Goal: Task Accomplishment & Management: Contribute content

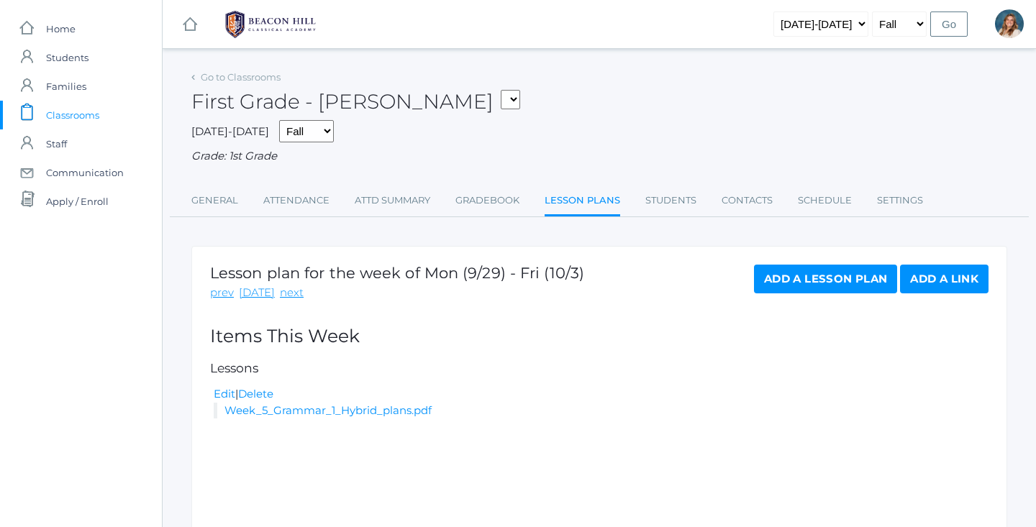
scroll to position [53, 0]
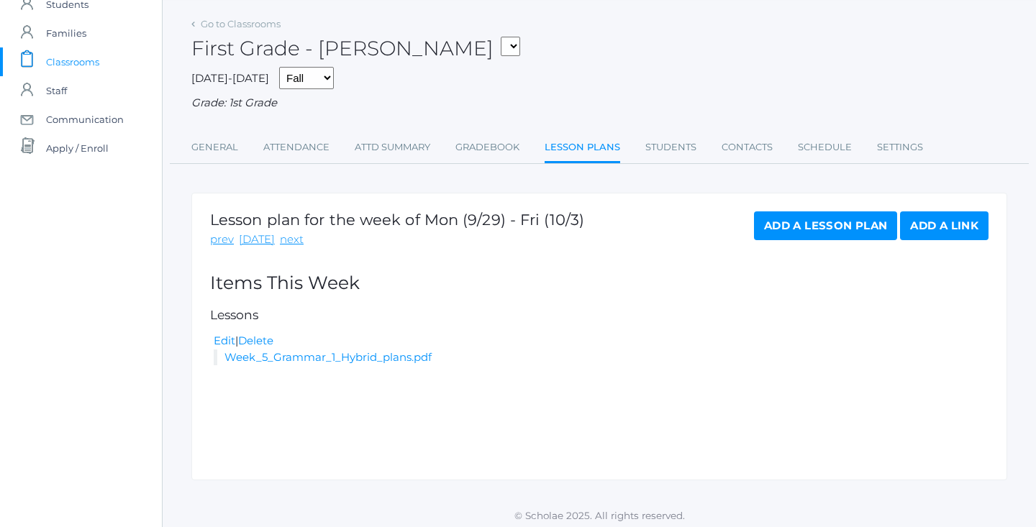
click at [91, 65] on span "Classrooms" at bounding box center [72, 61] width 53 height 29
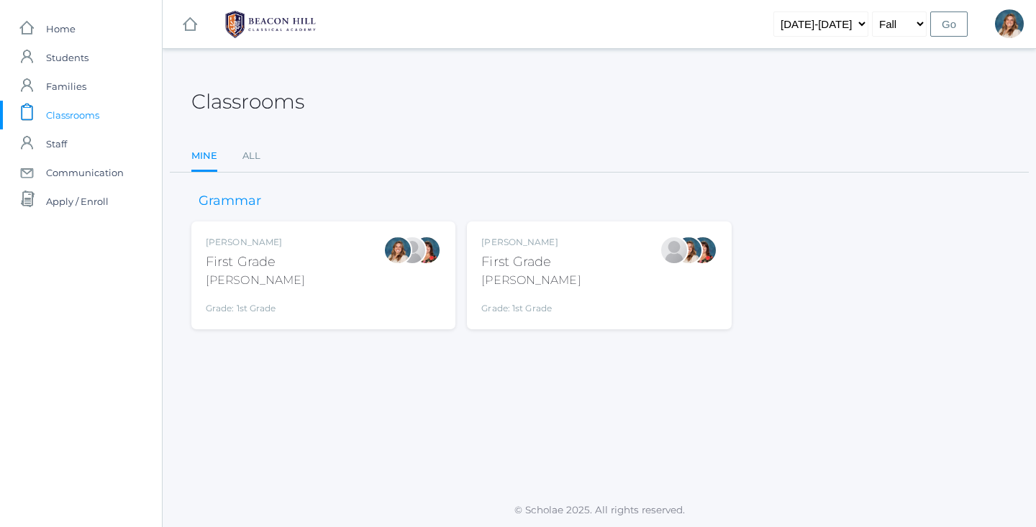
click at [62, 126] on span "Classrooms" at bounding box center [72, 115] width 53 height 29
click at [78, 119] on span "Classrooms" at bounding box center [72, 115] width 53 height 29
click at [181, 122] on div "Classrooms Mine All Mine All Grammar [PERSON_NAME] First Grade [PERSON_NAME] Gr…" at bounding box center [599, 198] width 873 height 263
click at [262, 35] on img at bounding box center [271, 24] width 108 height 36
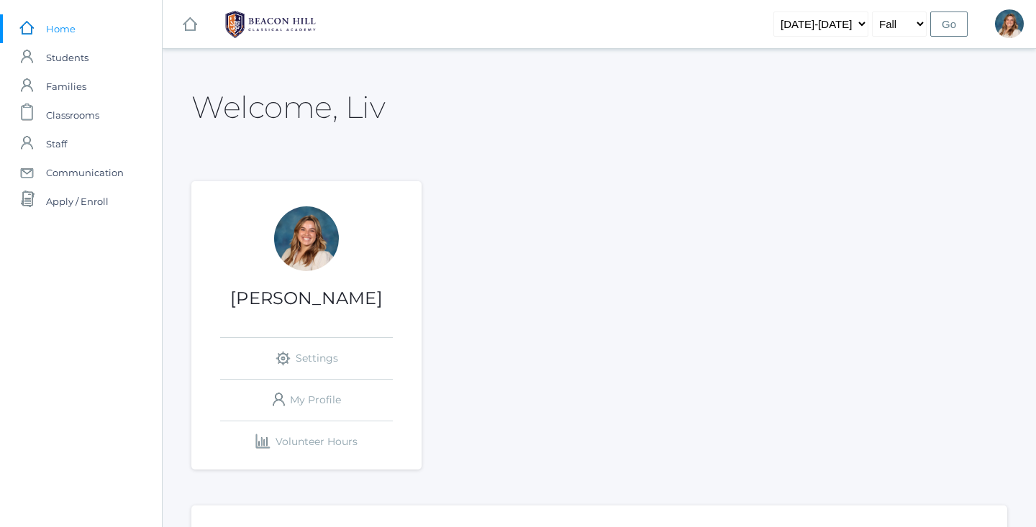
click at [262, 32] on img at bounding box center [271, 24] width 108 height 36
click at [64, 34] on span "Home" at bounding box center [60, 28] width 29 height 29
click at [78, 114] on span "Classrooms" at bounding box center [72, 115] width 53 height 29
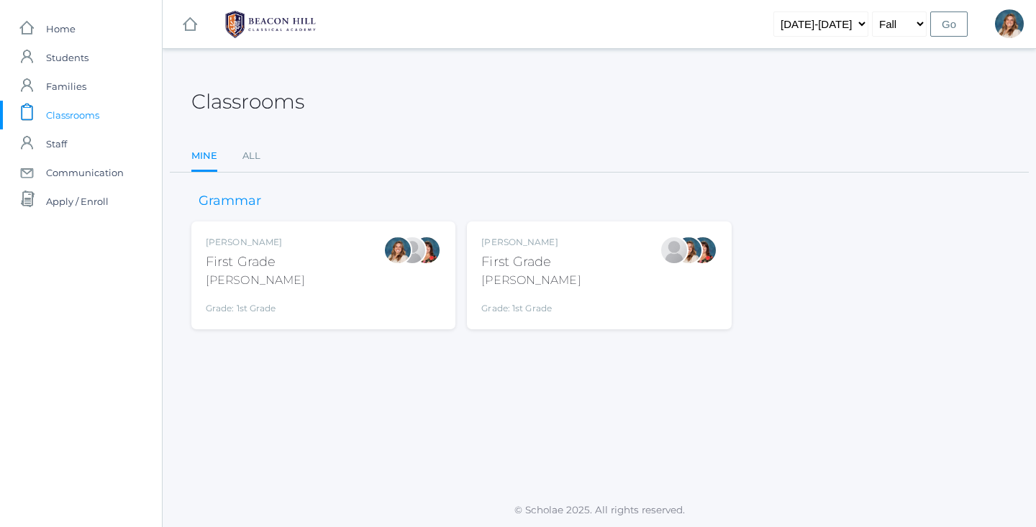
click at [322, 245] on div "[PERSON_NAME] First Grade [PERSON_NAME] Grade: 1st Grade 01LA" at bounding box center [323, 275] width 235 height 79
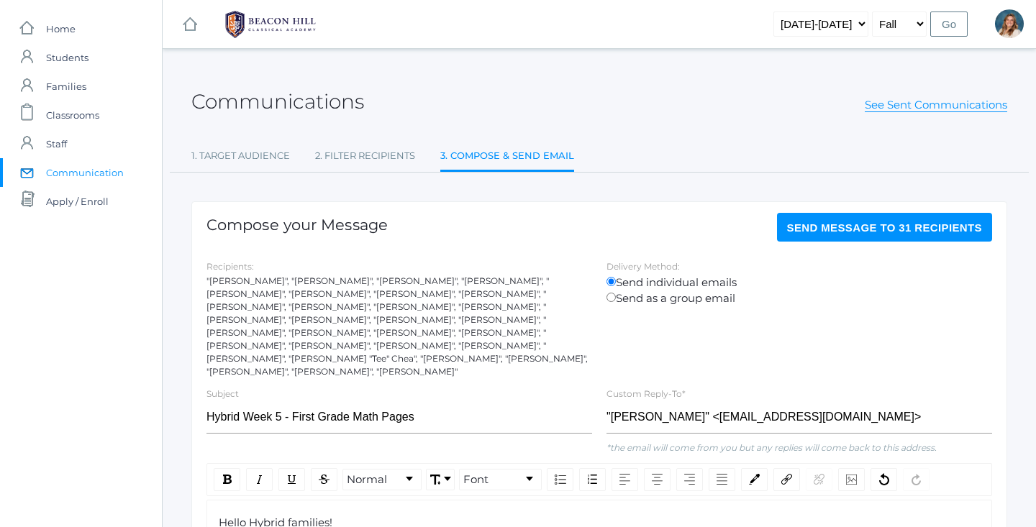
scroll to position [155, 0]
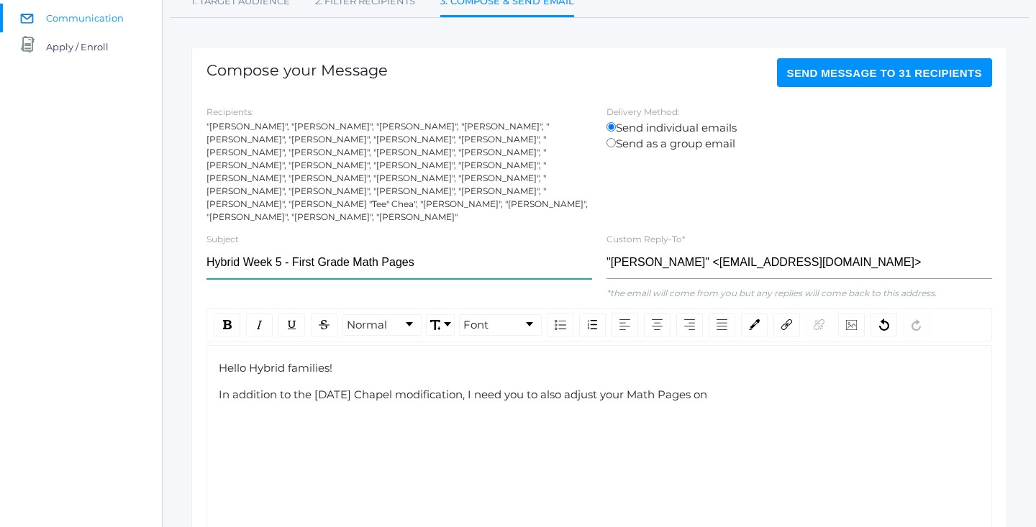
click at [440, 248] on input "Hybrid Week 5 - First Grade Math Pages" at bounding box center [399, 263] width 386 height 32
drag, startPoint x: 423, startPoint y: 248, endPoint x: 295, endPoint y: 242, distance: 128.2
click at [295, 247] on input "Hybrid Week 5 - First Grade Math Pages" at bounding box center [399, 263] width 386 height 32
type input "Hybrid Week 5 - Reader #5 Cole and His Bike"
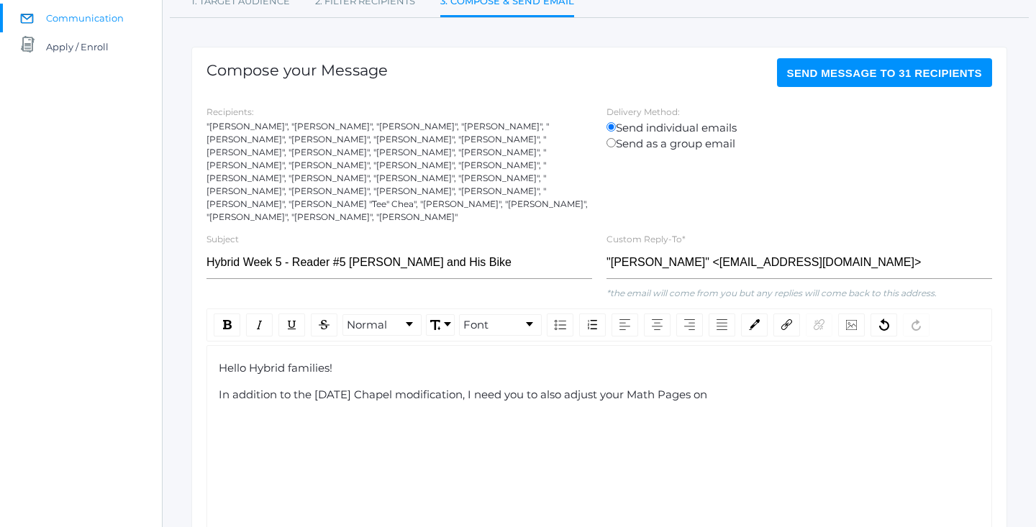
click at [478, 396] on div "Hello Hybrid families! In addition to the Tuesday Chapel modification, I need y…" at bounding box center [600, 381] width 762 height 43
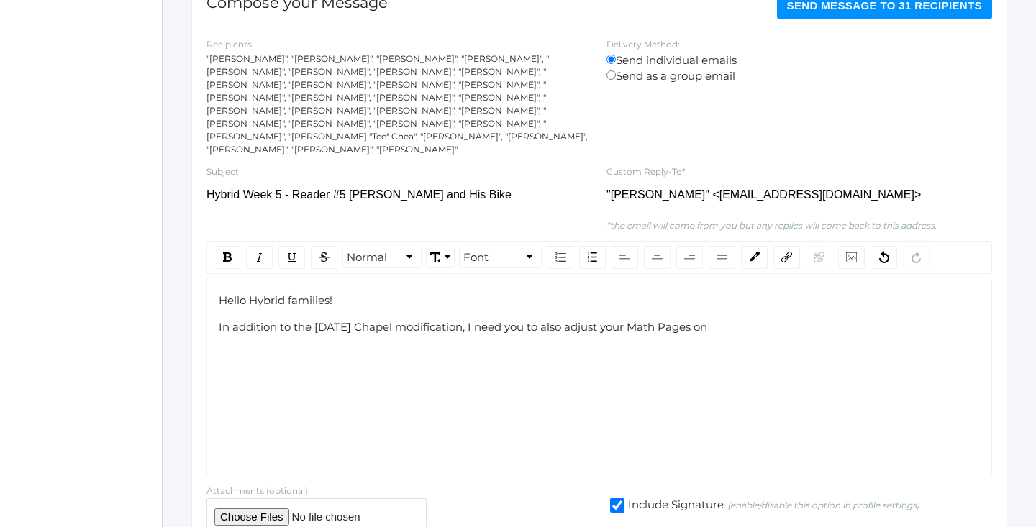
scroll to position [222, 0]
drag, startPoint x: 725, startPoint y: 306, endPoint x: 474, endPoint y: 308, distance: 251.1
click at [474, 319] on div "In addition to the Tuesday Chapel modification, I need you to also adjust your …" at bounding box center [600, 327] width 762 height 17
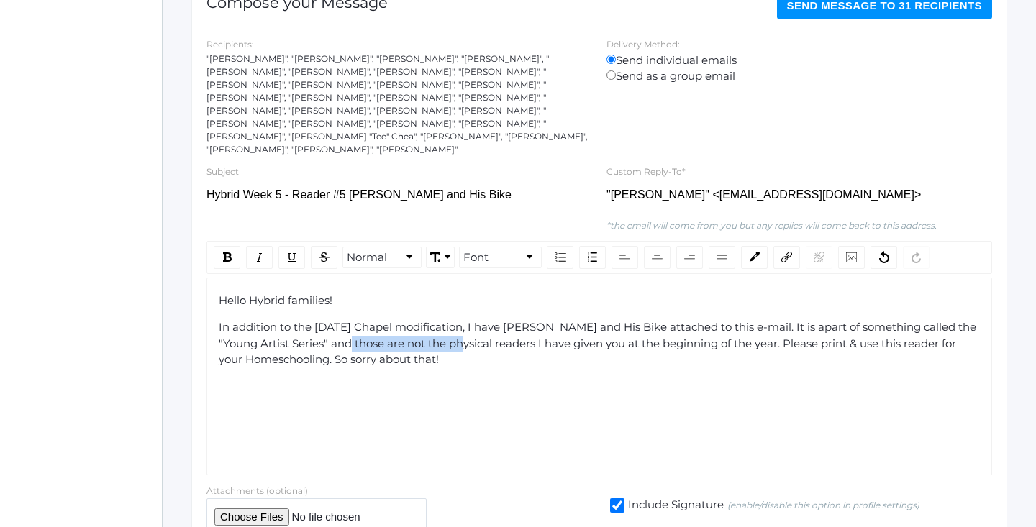
drag, startPoint x: 460, startPoint y: 331, endPoint x: 352, endPoint y: 330, distance: 107.9
click at [352, 330] on span "In addition to the Tuesday Chapel modification, I have Cole and His Bike attach…" at bounding box center [599, 343] width 760 height 46
click at [415, 341] on span "In addition to the Tuesday Chapel modification, I have Cole and His Bike attach…" at bounding box center [599, 343] width 760 height 46
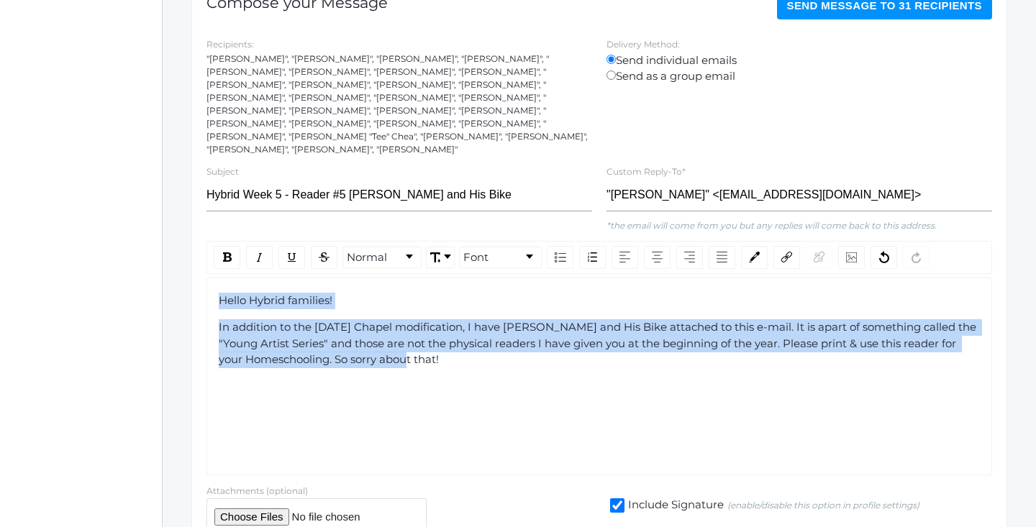
drag, startPoint x: 417, startPoint y: 345, endPoint x: 217, endPoint y: 283, distance: 209.4
click at [217, 283] on div "Hello Hybrid families! In addition to the Tuesday Chapel modification, I have C…" at bounding box center [599, 377] width 786 height 198
copy div "Hello Hybrid families! In addition to the Tuesday Chapel modification, I have C…"
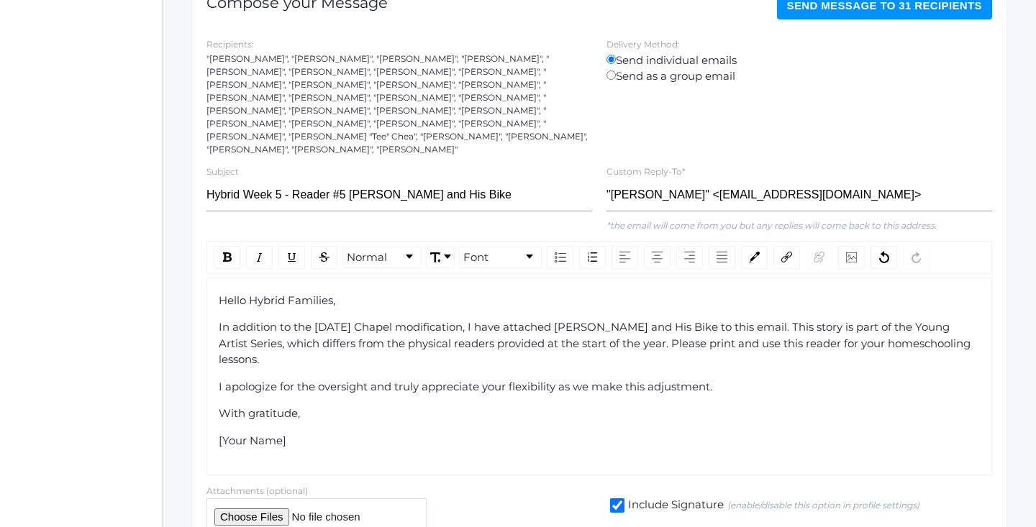
click at [475, 320] on span "In addition to the Tuesday Chapel modification, I have attached Cole and His Bi…" at bounding box center [596, 343] width 755 height 46
click at [474, 320] on span "In addition to the Tuesday Chapel modification, I have attached Cole and His Bi…" at bounding box center [596, 343] width 755 height 46
click at [476, 320] on span "In addition to the Tuesday Chapel modification, I have attached Cole and His Bi…" at bounding box center [596, 343] width 755 height 46
click at [455, 179] on input "Hybrid Week 5 - Reader #5 Cole and His Bike" at bounding box center [399, 195] width 386 height 32
click at [478, 320] on span "In addition to the Tuesday Chapel modification, I have attached Cole and His Bi…" at bounding box center [596, 343] width 755 height 46
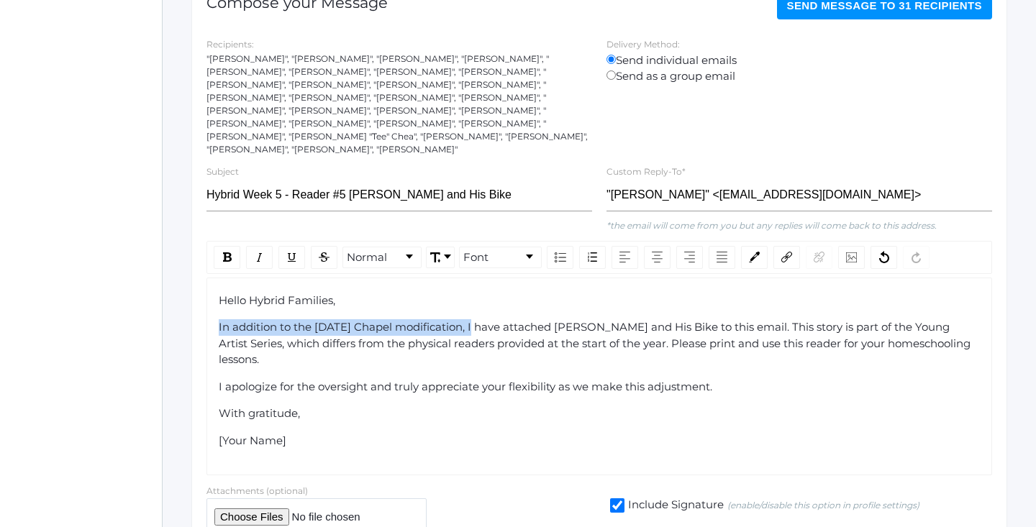
drag, startPoint x: 476, startPoint y: 314, endPoint x: 204, endPoint y: 306, distance: 272.1
click at [204, 306] on div "Normal Font Hello Hybrid Families, In addition to the Tuesday Chapel modificati…" at bounding box center [599, 358] width 800 height 235
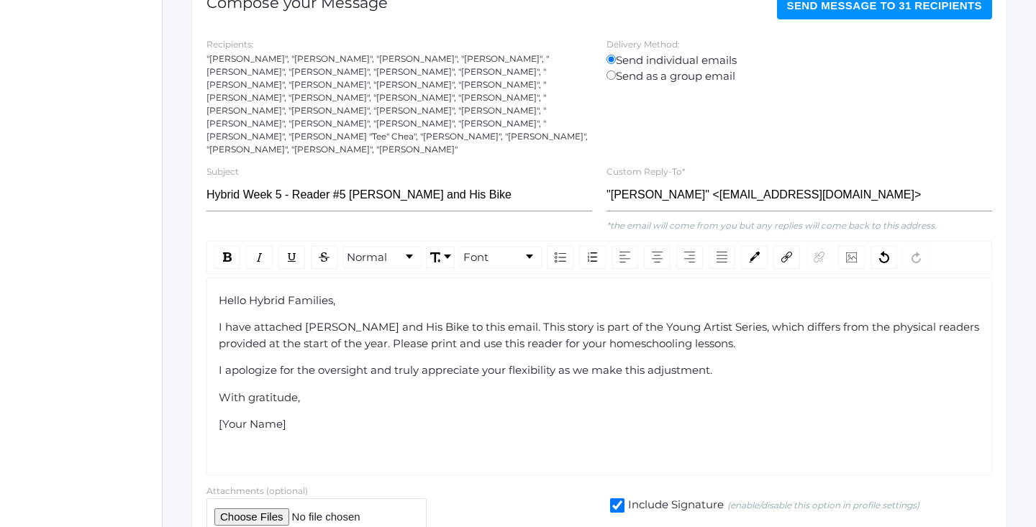
click at [735, 337] on div "Hello Hybrid Families, I have attached Cole and His Bike to this email. This st…" at bounding box center [600, 363] width 762 height 140
click at [697, 320] on span "I have attached Cole and His Bike to this email. This story is part of the Youn…" at bounding box center [600, 335] width 763 height 30
click at [599, 320] on span "I have attached Cole and His Bike to this email. This story is part of the Youn…" at bounding box center [580, 335] width 722 height 30
click at [720, 322] on div "I have attached Cole and His Bike to this email. This story is part of the "You…" at bounding box center [600, 335] width 762 height 32
click at [752, 320] on span "I have attached Cole and His Bike to this email. This story is part of the "You…" at bounding box center [582, 335] width 727 height 30
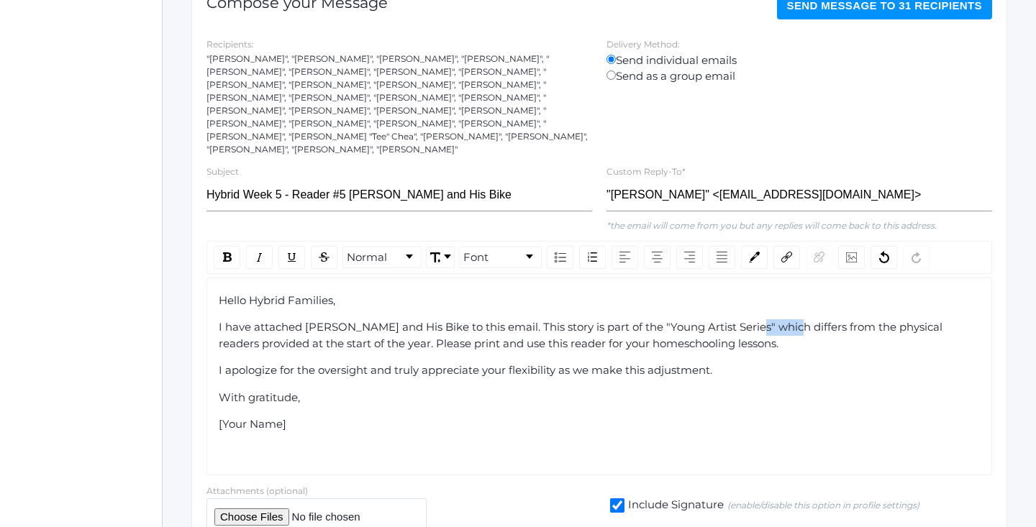
click at [752, 320] on span "I have attached Cole and His Bike to this email. This story is part of the "You…" at bounding box center [582, 335] width 727 height 30
click at [222, 246] on div "rdw-inline-control" at bounding box center [227, 257] width 27 height 23
click at [254, 252] on img "rdw-inline-control" at bounding box center [260, 258] width 12 height 12
click at [741, 339] on div "Hello Hybrid Families, I have attached Cole and His Bike to this email. This st…" at bounding box center [600, 363] width 762 height 140
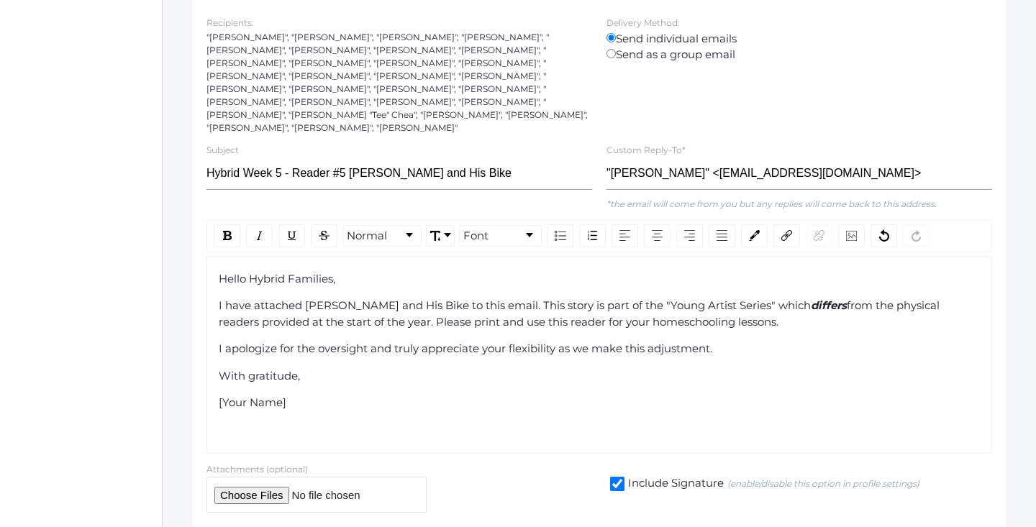
scroll to position [246, 0]
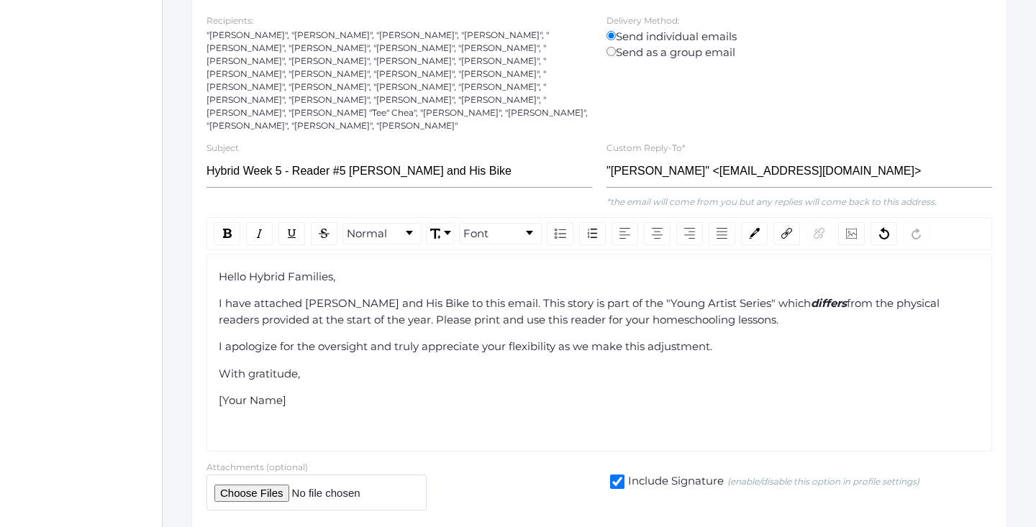
click at [759, 312] on div "Hello Hybrid Families, I have attached Cole and His Bike to this email. This st…" at bounding box center [600, 339] width 762 height 140
click at [740, 307] on div "I have attached Cole and His Bike to this email. This story is part of the "You…" at bounding box center [600, 312] width 762 height 32
click at [266, 394] on span "[Your Name]" at bounding box center [253, 401] width 68 height 14
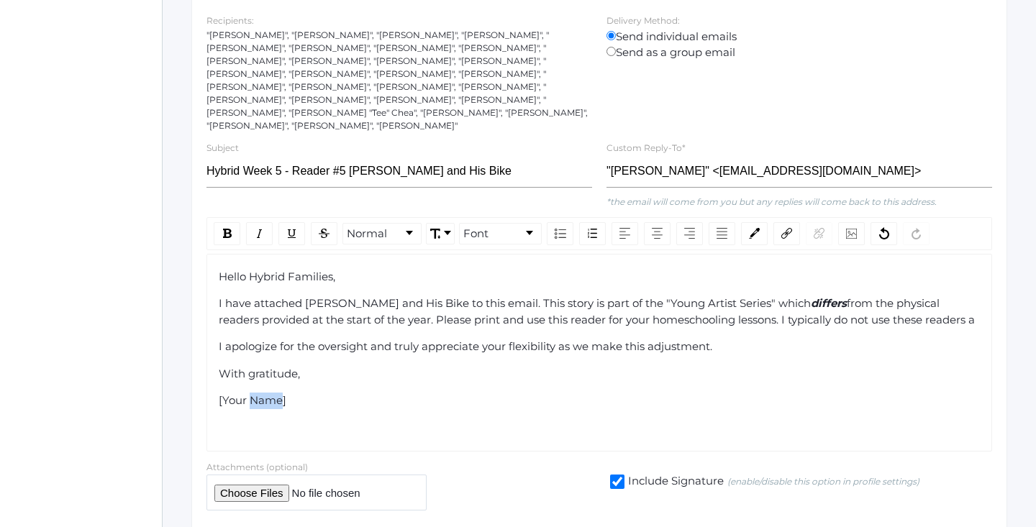
click at [266, 394] on span "[Your Name]" at bounding box center [253, 401] width 68 height 14
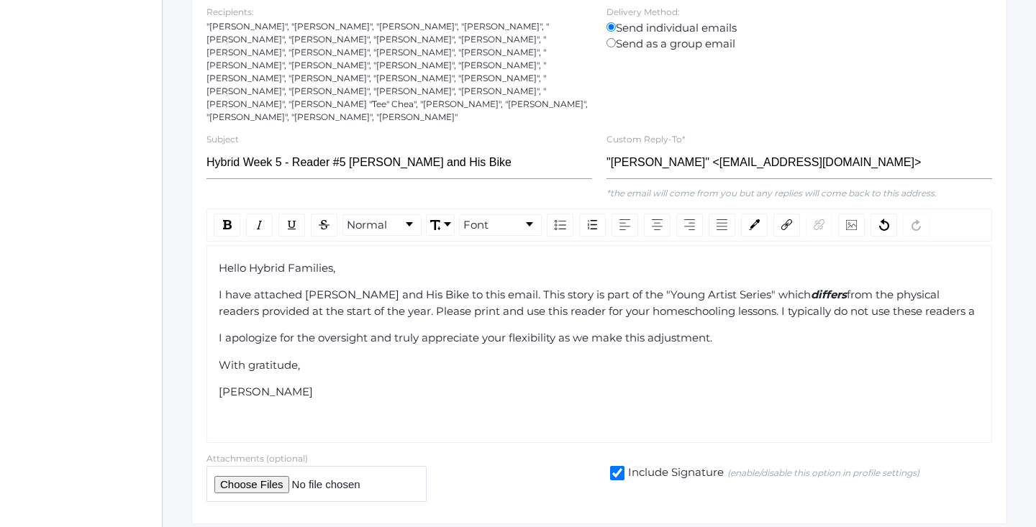
scroll to position [255, 0]
click at [922, 287] on span "from the physical readers provided at the start of the year. Please print and u…" at bounding box center [597, 302] width 756 height 30
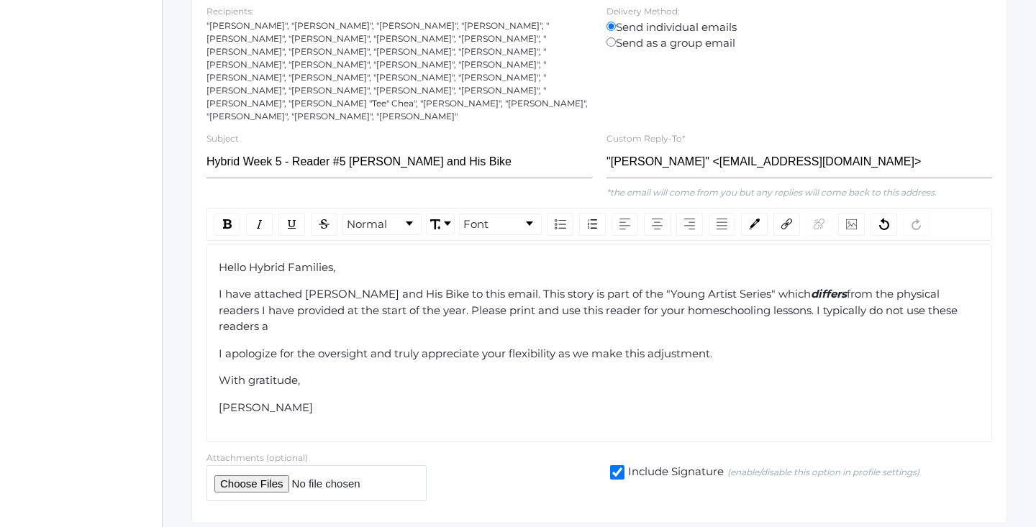
click at [271, 295] on span "from the physical readers I have provided at the start of the year. Please prin…" at bounding box center [590, 310] width 742 height 46
click at [455, 373] on div "With gratitude," at bounding box center [600, 381] width 762 height 17
click at [753, 289] on span "from the physical readers I have provided to you at the start of the year. Plea…" at bounding box center [591, 310] width 745 height 46
click at [773, 299] on span "from the physical readers I have provided to you at the start of the year. Plea…" at bounding box center [591, 310] width 745 height 46
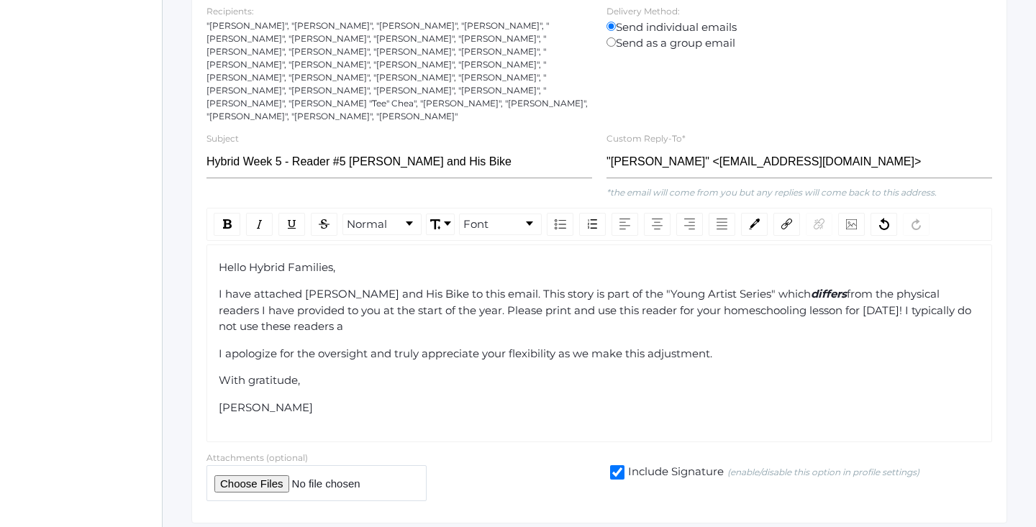
click at [819, 319] on div "Hello Hybrid Families, I have attached Cole and His Bike to this email. This st…" at bounding box center [600, 338] width 762 height 157
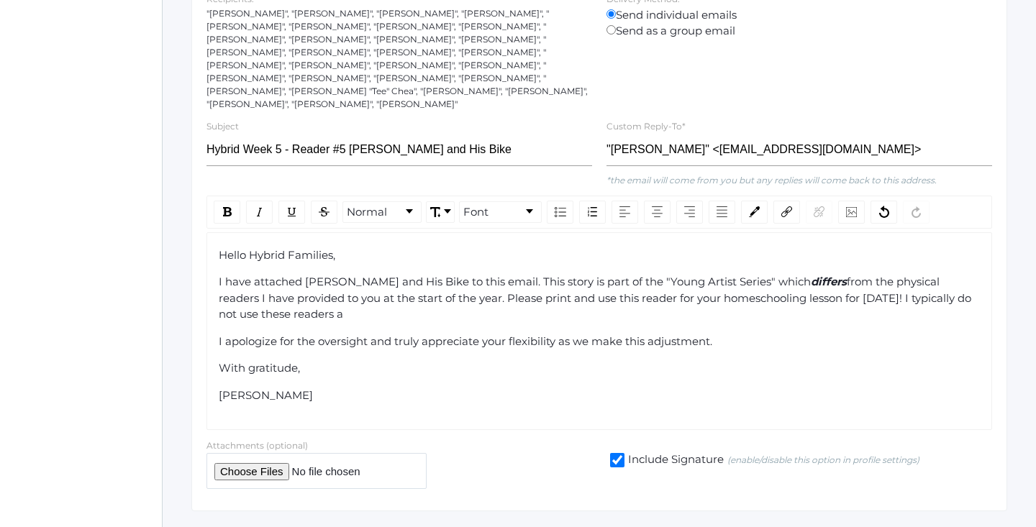
scroll to position [268, 0]
click at [415, 282] on span "from the physical readers I have provided to you at the start of the year. Plea…" at bounding box center [596, 297] width 755 height 46
click at [372, 296] on div "I have attached Cole and His Bike to this email. This story is part of the "You…" at bounding box center [600, 297] width 762 height 49
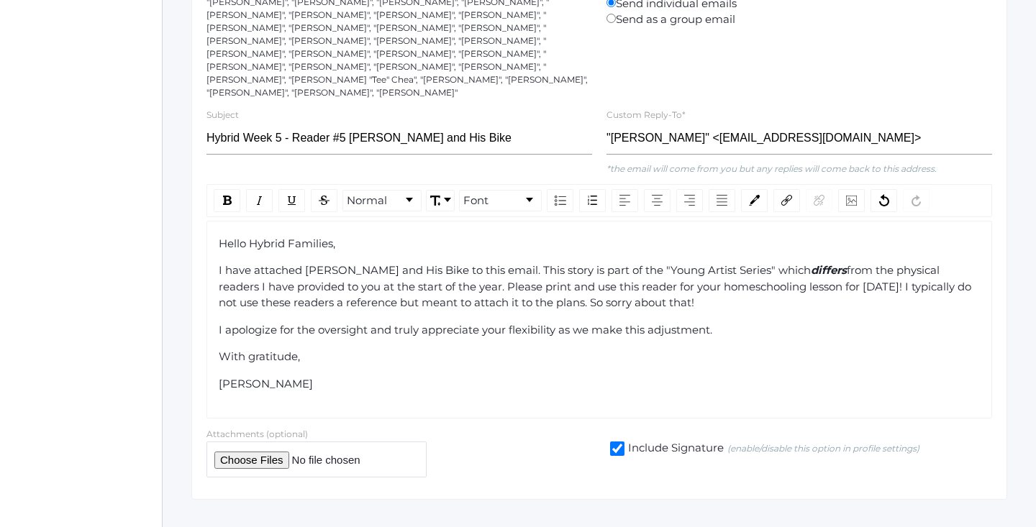
scroll to position [286, 0]
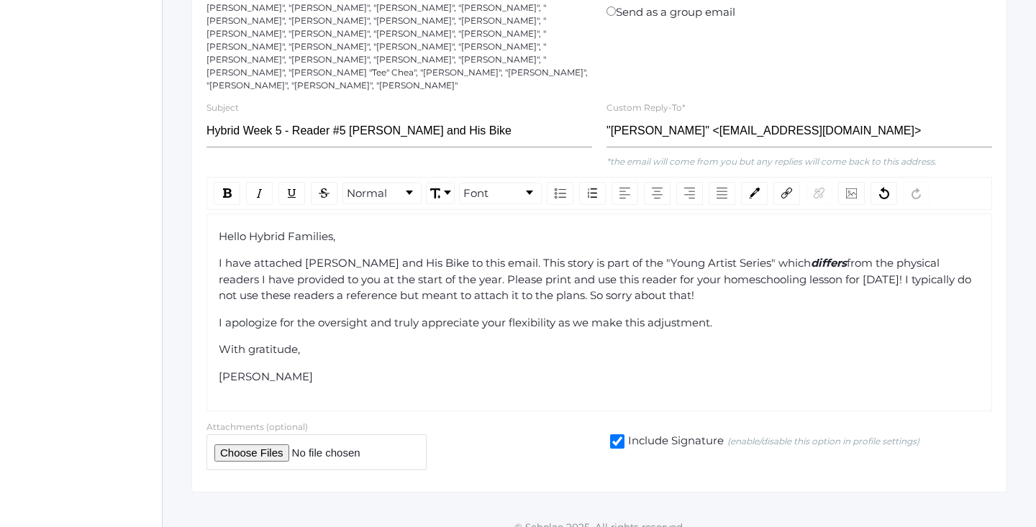
click at [324, 283] on span "from the physical readers I have provided to you at the start of the year. Plea…" at bounding box center [596, 279] width 755 height 46
click at [625, 277] on span "from the physical readers I have provided to you at the start of the year. Plea…" at bounding box center [596, 279] width 755 height 46
click at [513, 277] on span "from the physical readers I have provided to you at the start of the year. Plea…" at bounding box center [596, 279] width 755 height 46
click at [616, 316] on span "I apologize for the oversight and truly appreciate your flexibility as we make …" at bounding box center [466, 323] width 494 height 14
click at [758, 315] on div "I apologize for the oversight and truly appreciate your flexibility as we make …" at bounding box center [600, 323] width 762 height 17
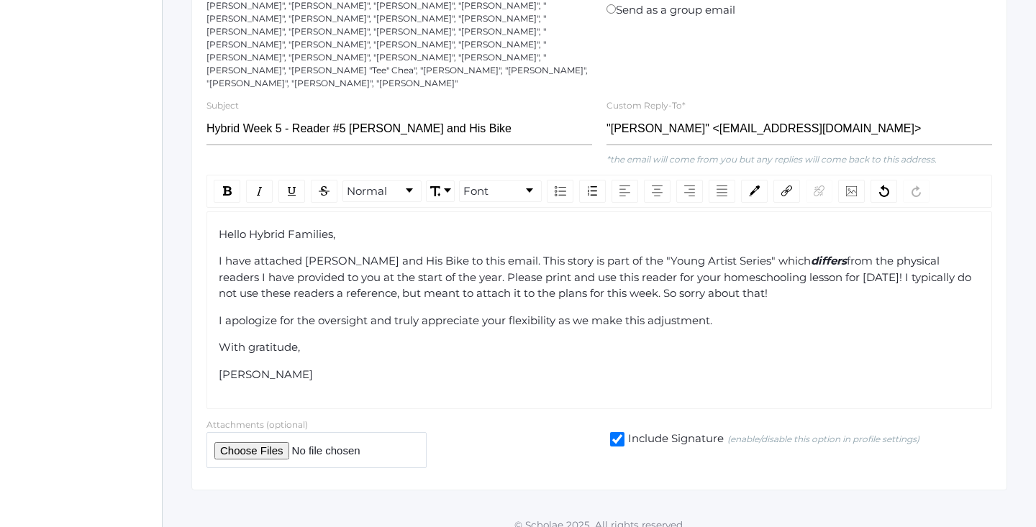
scroll to position [287, 0]
click at [248, 434] on input "file" at bounding box center [316, 451] width 220 height 35
type input "C:\fakepath\Cole and His Bike.pdf"
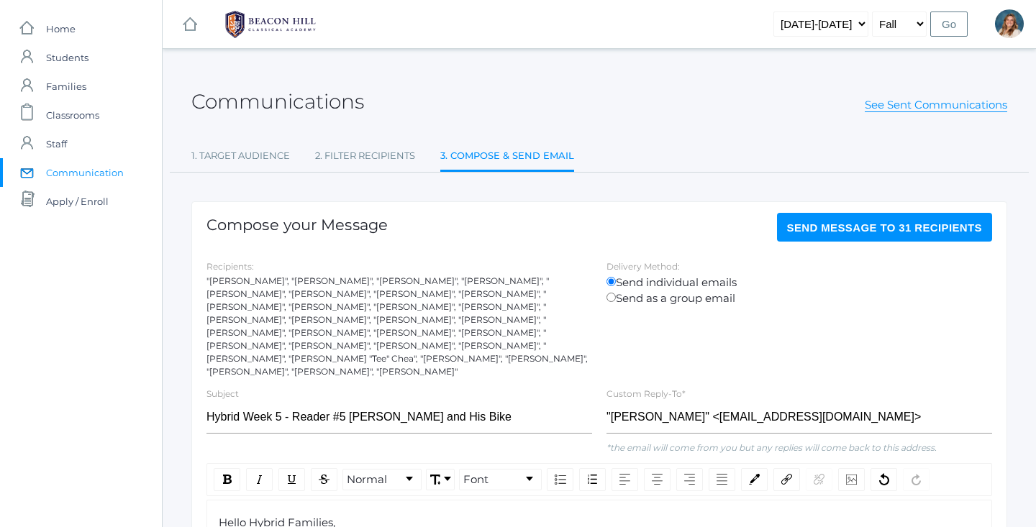
scroll to position [0, 0]
click at [875, 222] on span "Send Message to 31 recipients" at bounding box center [885, 228] width 196 height 12
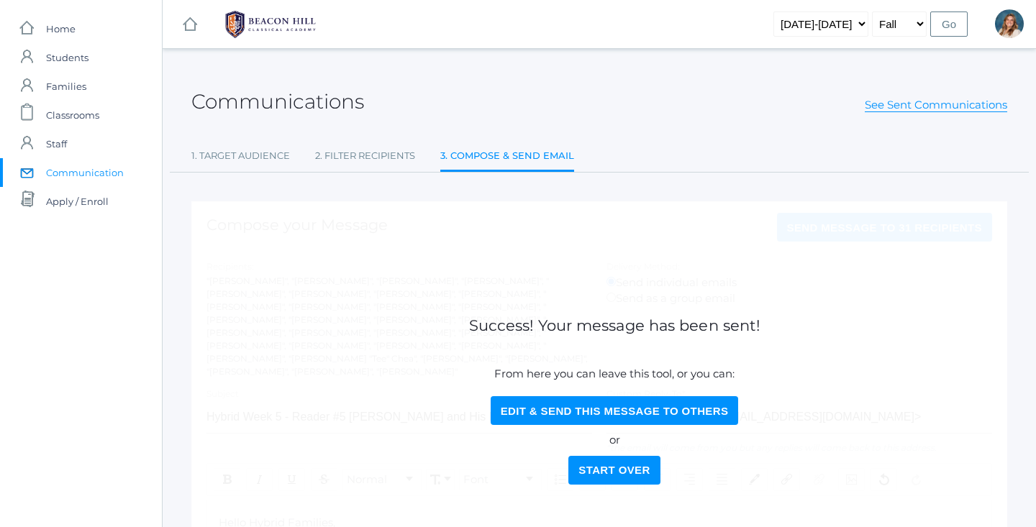
click at [636, 407] on button "Edit & Send this Message to Others" at bounding box center [615, 410] width 248 height 29
select select "Enrolled"
select select "4-Day Collaborative"
select select "1"
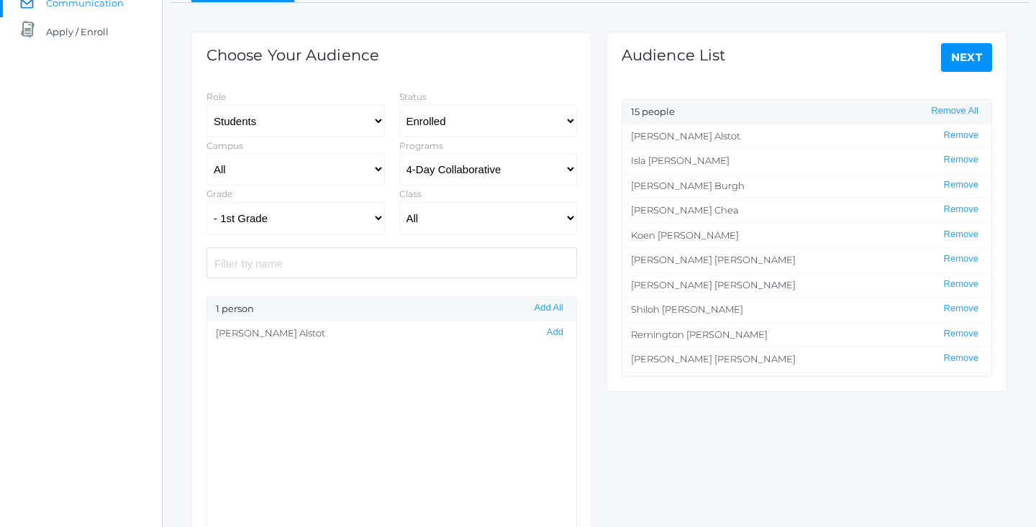
scroll to position [169, 0]
select select "1989"
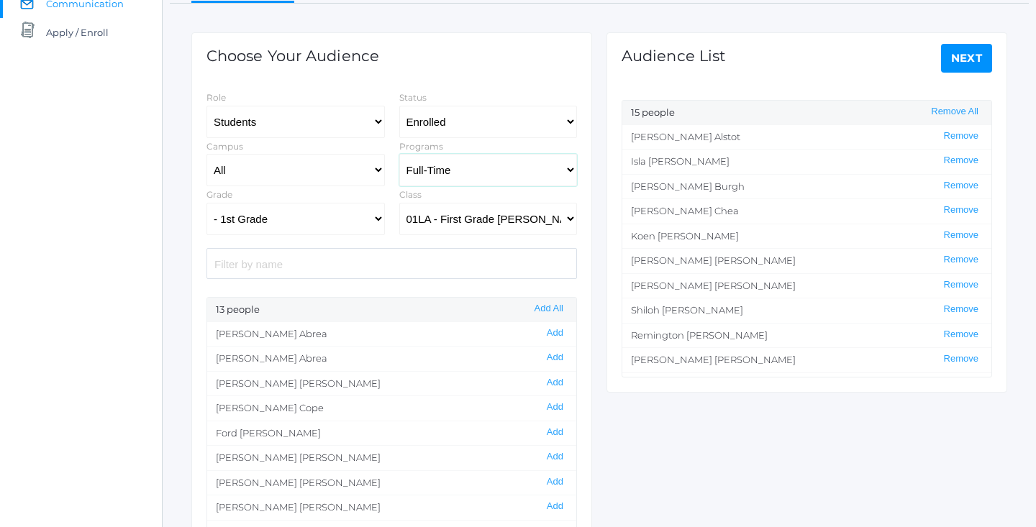
select select "Collaborative"
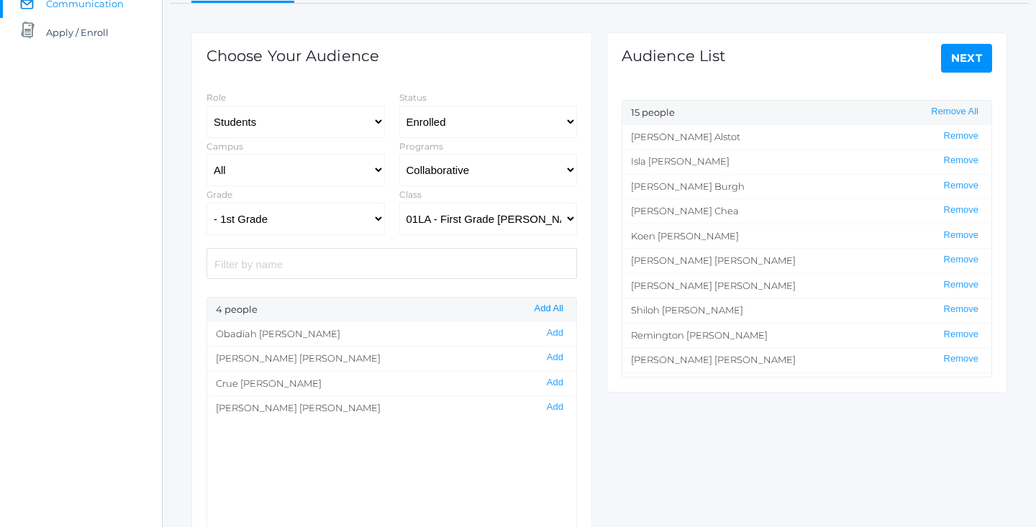
click at [543, 308] on button "Add All" at bounding box center [548, 309] width 37 height 12
click at [958, 112] on button "Remove All" at bounding box center [955, 112] width 56 height 12
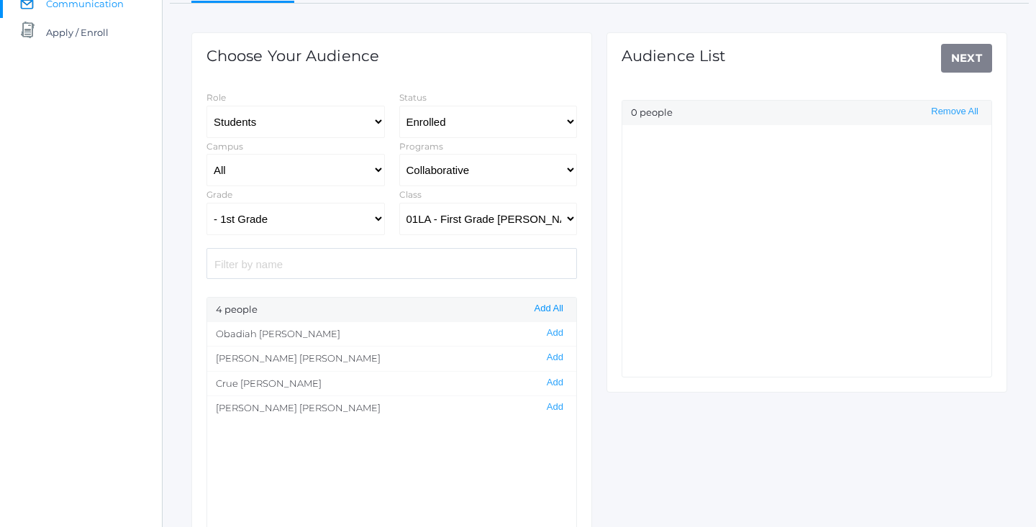
click at [548, 304] on button "Add All" at bounding box center [548, 309] width 37 height 12
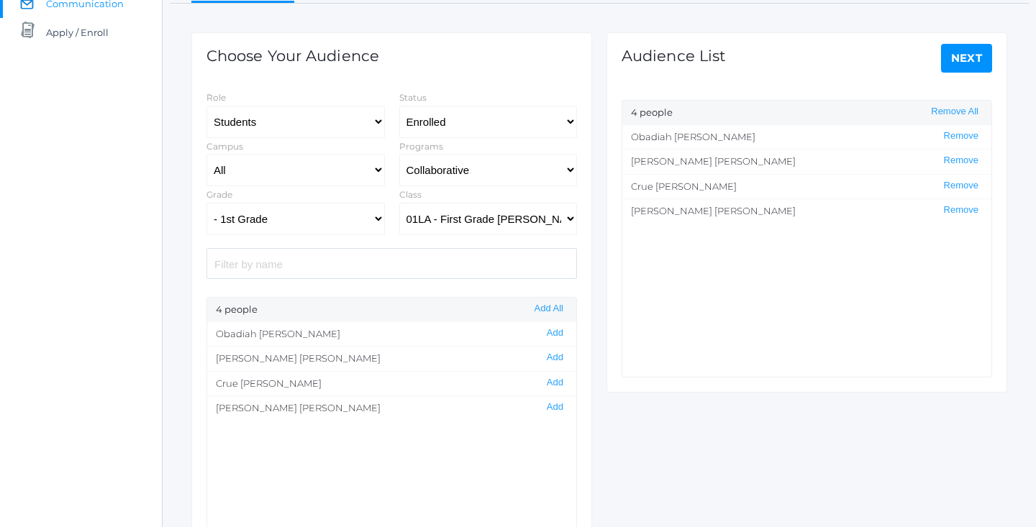
click at [976, 40] on div "Audience List Next 4 people Remove All Obadiah Bradley Remove Austen Crosby Rem…" at bounding box center [807, 212] width 401 height 360
click at [971, 53] on link "Next" at bounding box center [967, 58] width 52 height 29
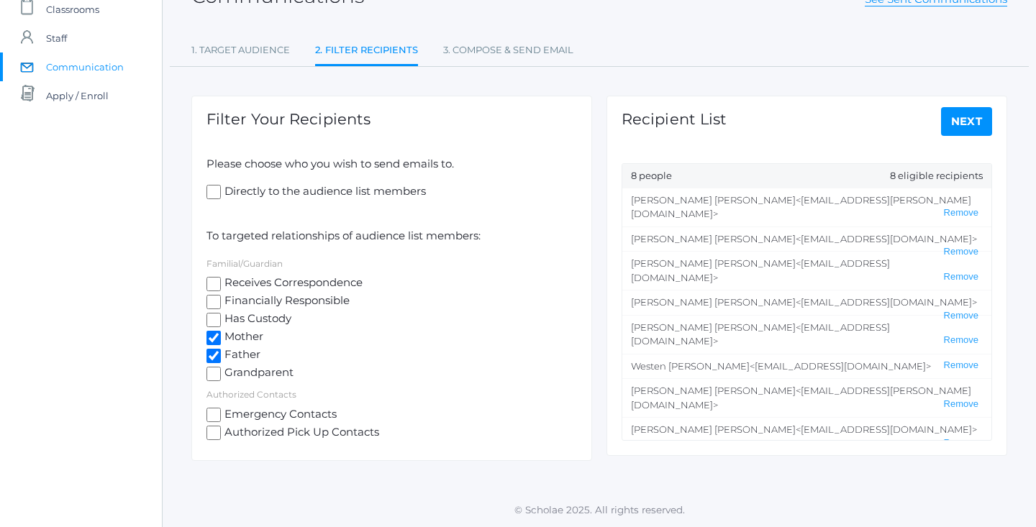
scroll to position [103, 0]
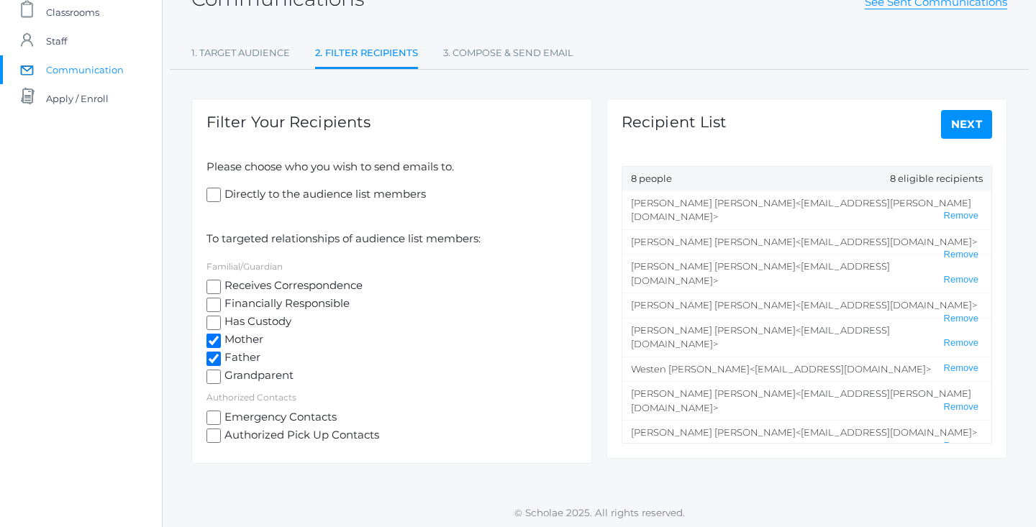
click at [958, 132] on link "Next" at bounding box center [967, 124] width 52 height 29
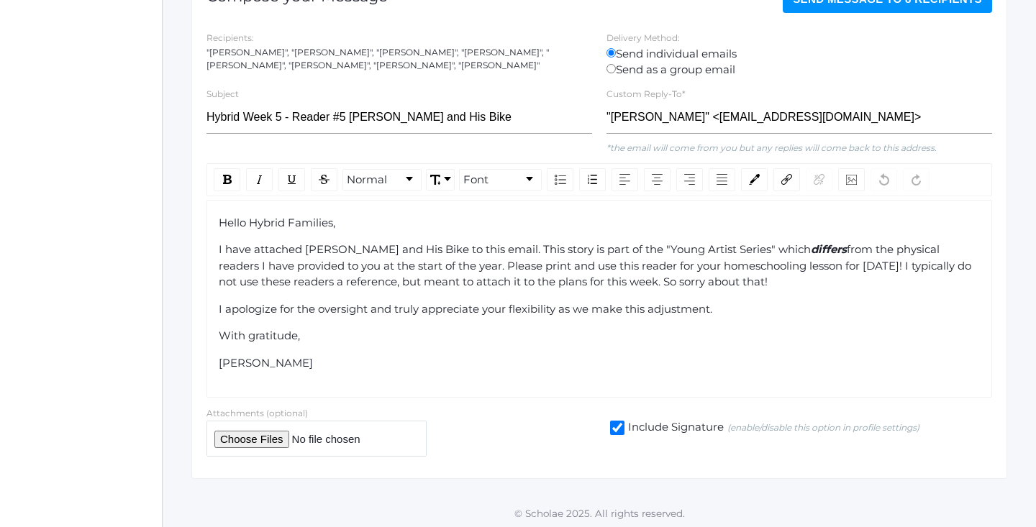
scroll to position [228, 0]
click at [489, 356] on div "Ms. Barber" at bounding box center [600, 364] width 762 height 17
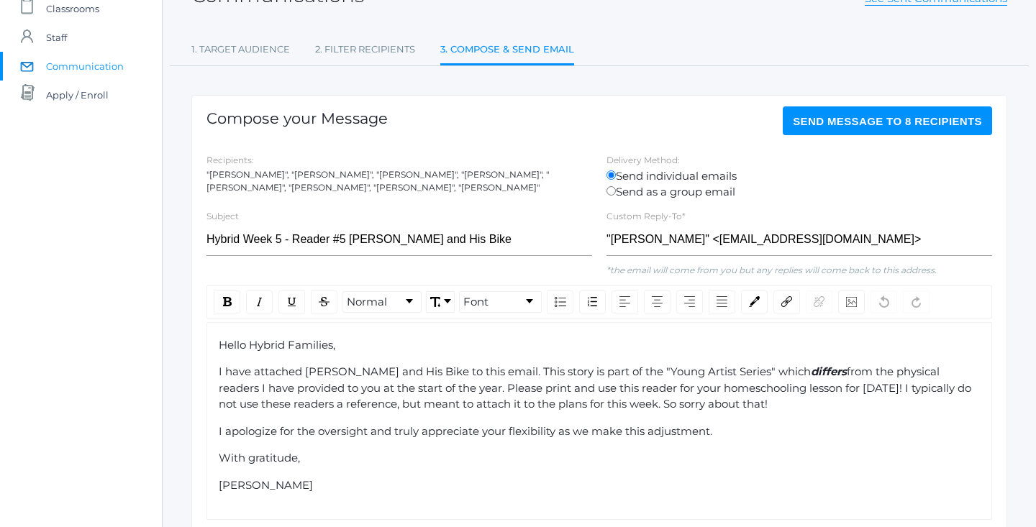
scroll to position [104, 0]
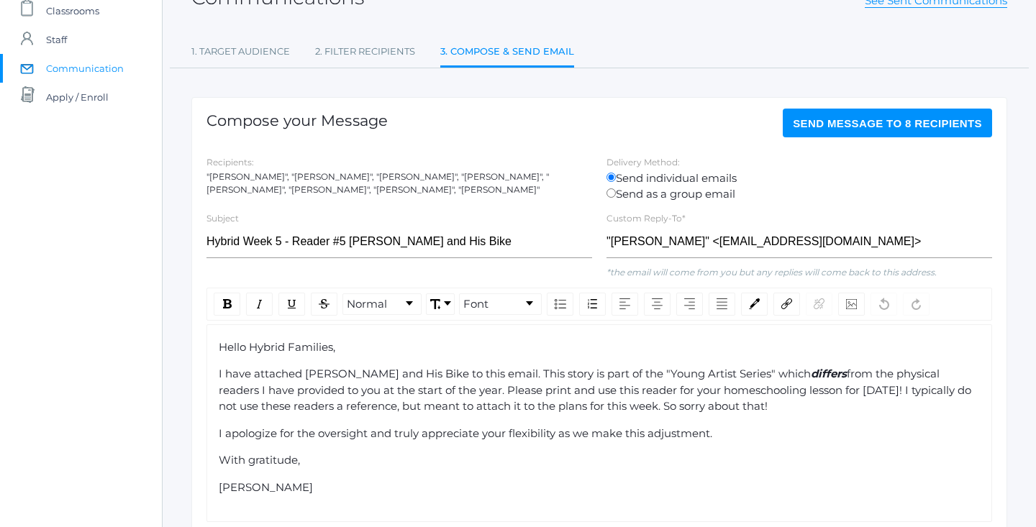
click at [866, 124] on span "Send Message to 8 recipients" at bounding box center [887, 123] width 189 height 12
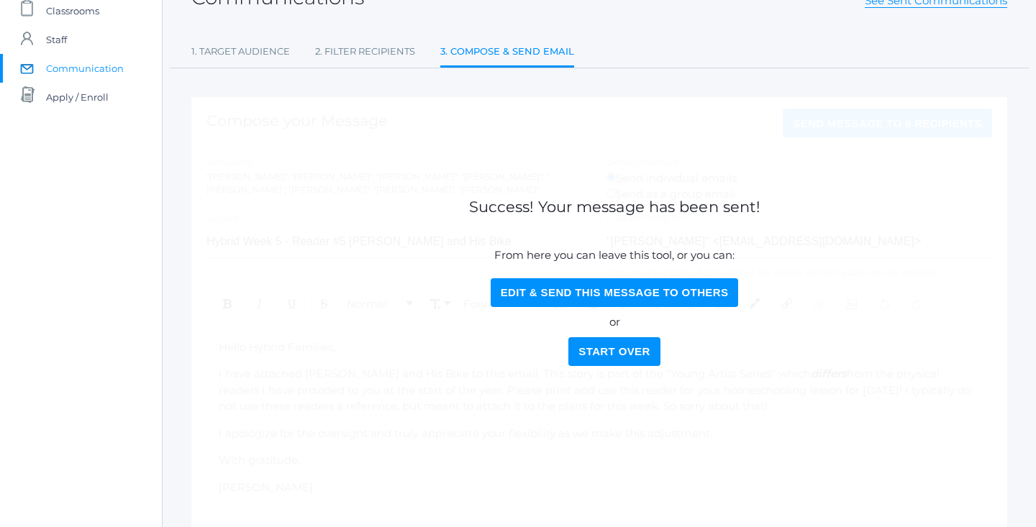
click at [639, 358] on button "Start Over" at bounding box center [613, 351] width 91 height 29
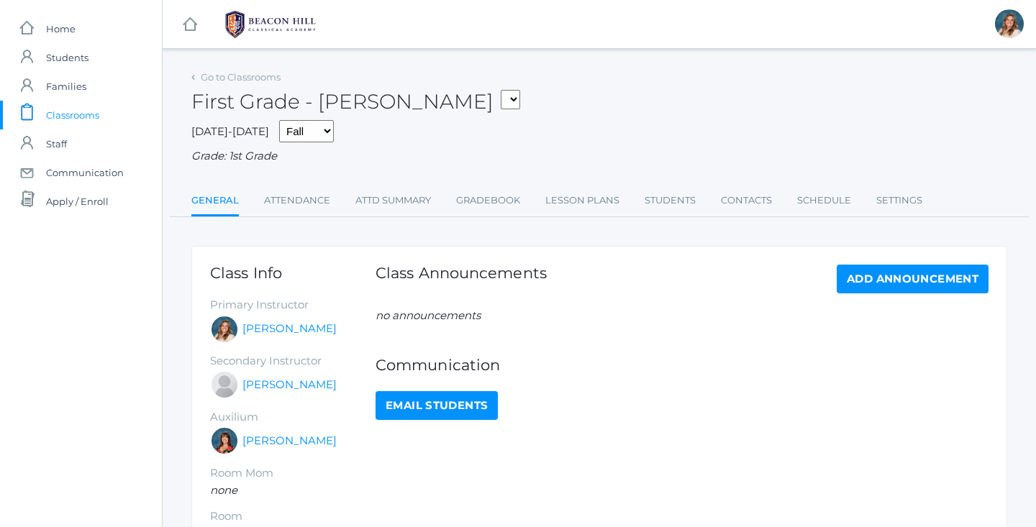
click at [575, 196] on link "Lesson Plans" at bounding box center [582, 200] width 74 height 29
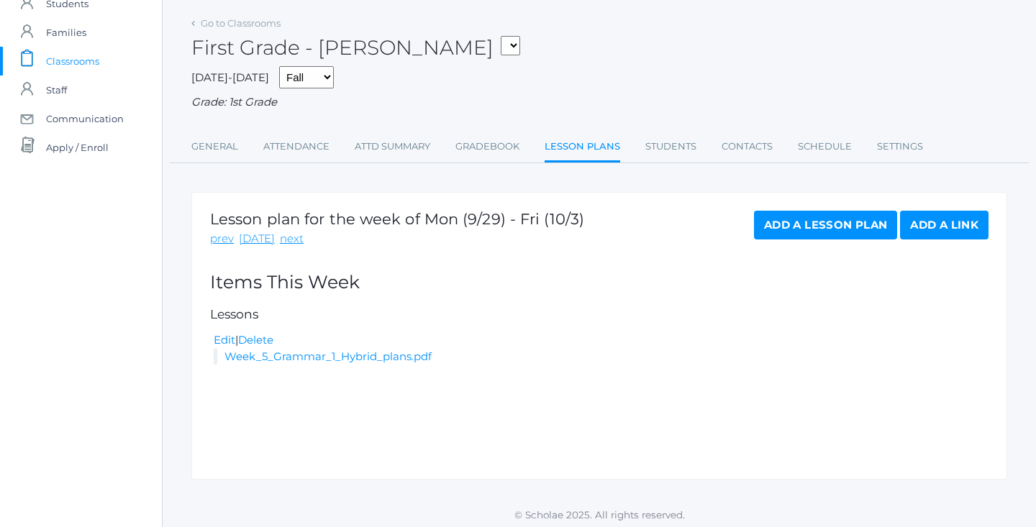
scroll to position [53, 0]
click at [848, 227] on link "Add a Lesson Plan" at bounding box center [825, 226] width 143 height 29
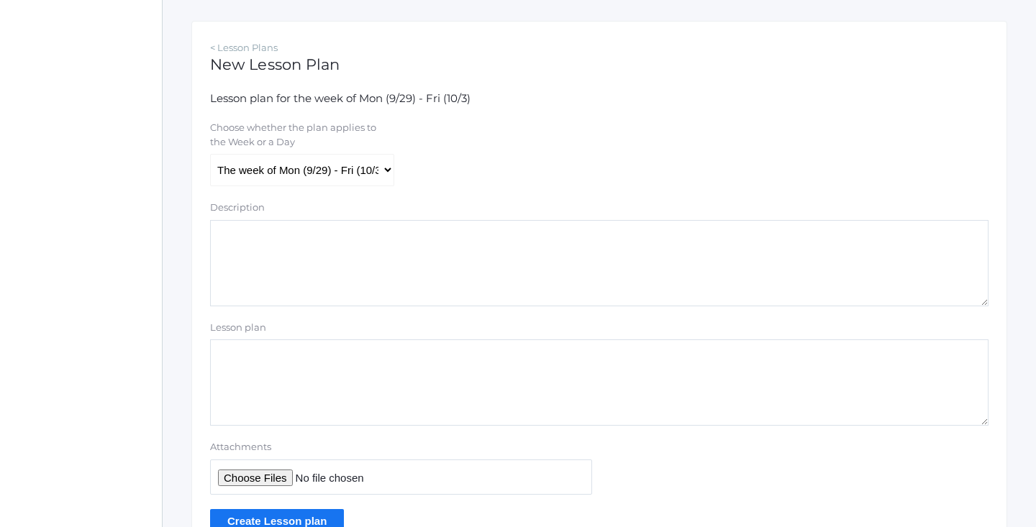
scroll to position [265, 0]
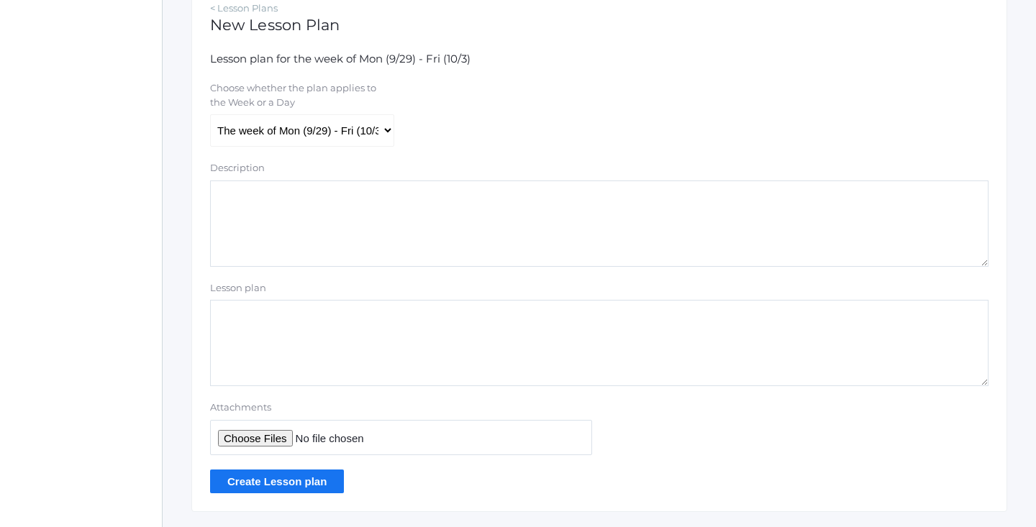
click at [261, 439] on input "Attachments" at bounding box center [401, 437] width 382 height 35
type input "C:\fakepath\1st grade Teacher Lesson Plans Week 6-2.pdf"
click at [276, 475] on input "Create Lesson plan" at bounding box center [277, 482] width 134 height 24
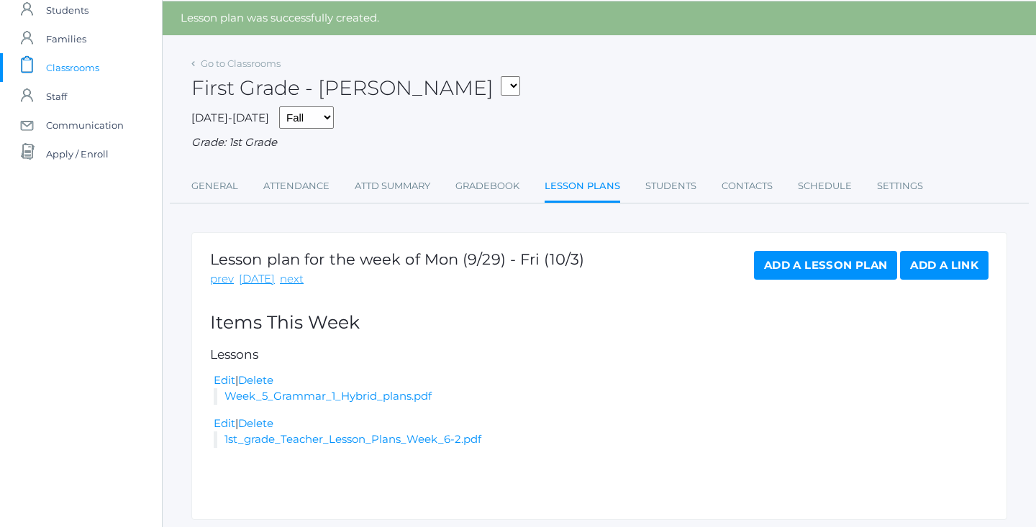
scroll to position [48, 0]
click at [348, 432] on link "1st_grade_Teacher_Lesson_Plans_Week_6-2.pdf" at bounding box center [352, 439] width 257 height 14
click at [91, 63] on span "Classrooms" at bounding box center [72, 67] width 53 height 29
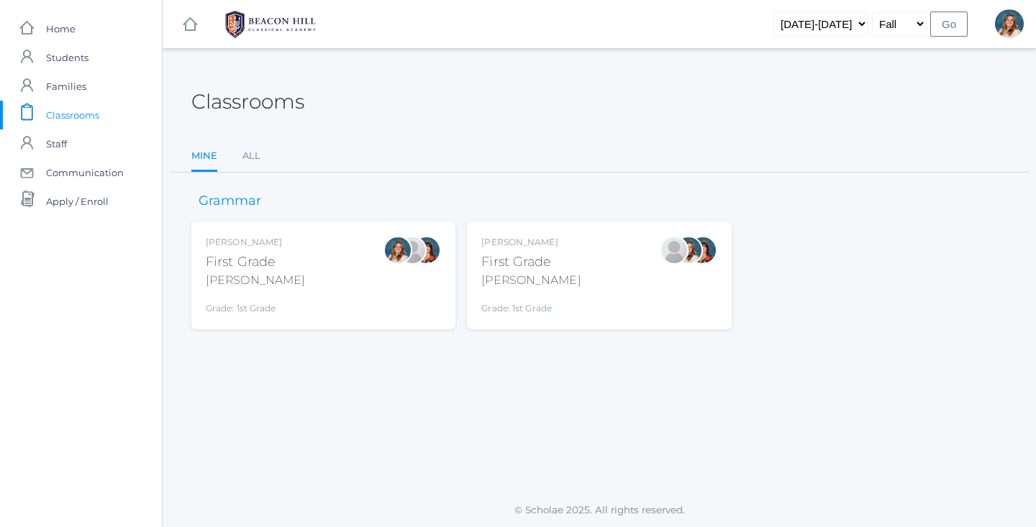
click at [553, 276] on div "Jaimie Watson First Grade Watson Grade: 1st Grade 01LA" at bounding box center [598, 275] width 235 height 79
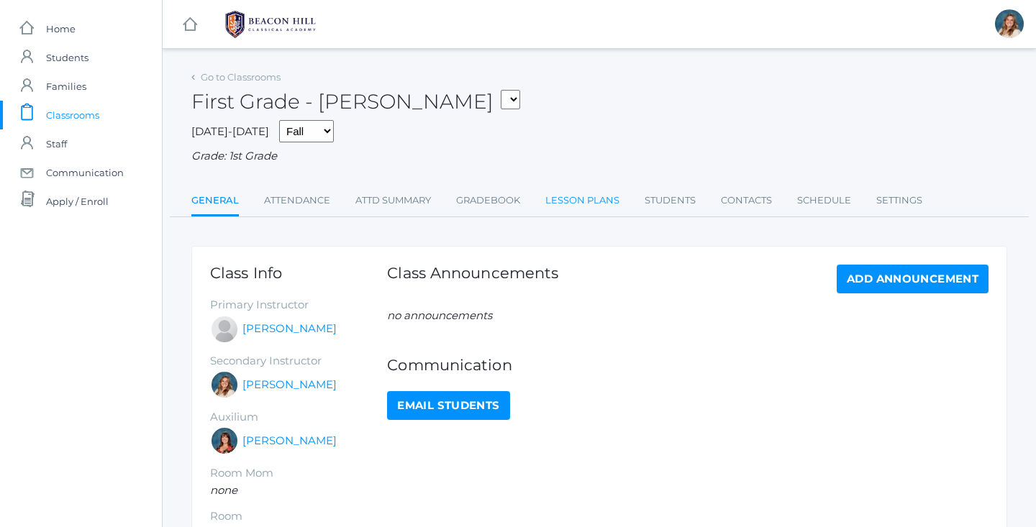
click at [602, 200] on link "Lesson Plans" at bounding box center [582, 200] width 74 height 29
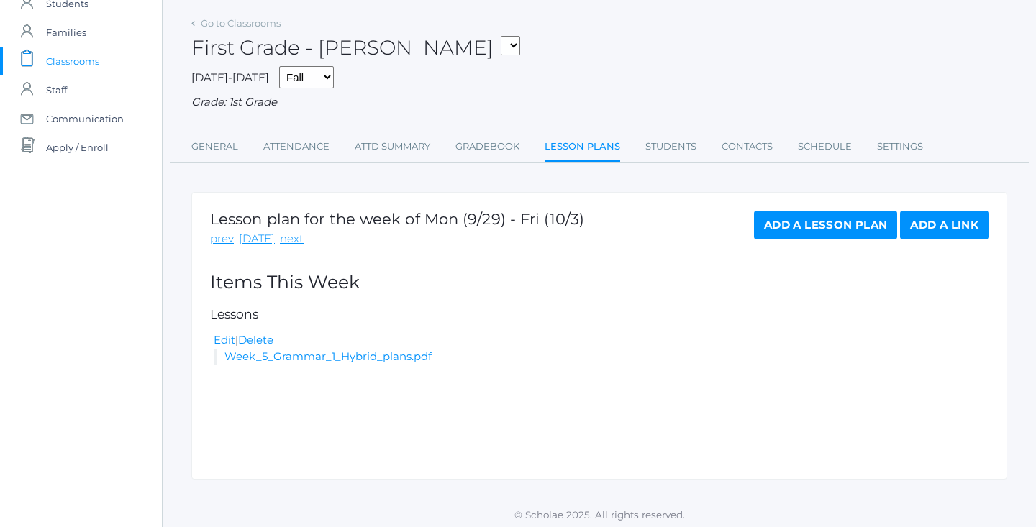
scroll to position [53, 0]
click at [913, 206] on div "Lesson plan for the week of Mon (9/29) - Fri (10/3) prev [DATE] next Add a Less…" at bounding box center [599, 337] width 816 height 288
click at [852, 212] on link "Add a Lesson Plan" at bounding box center [825, 226] width 143 height 29
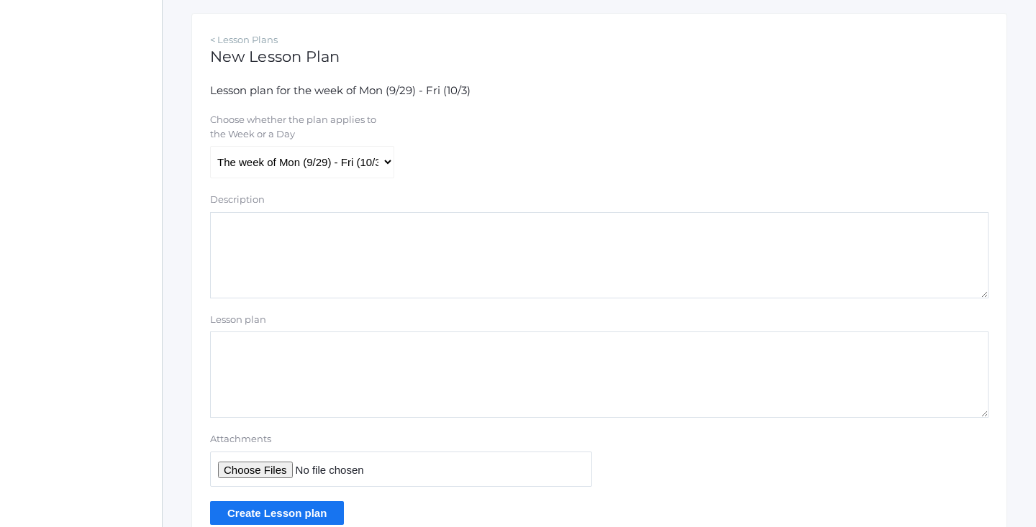
scroll to position [249, 0]
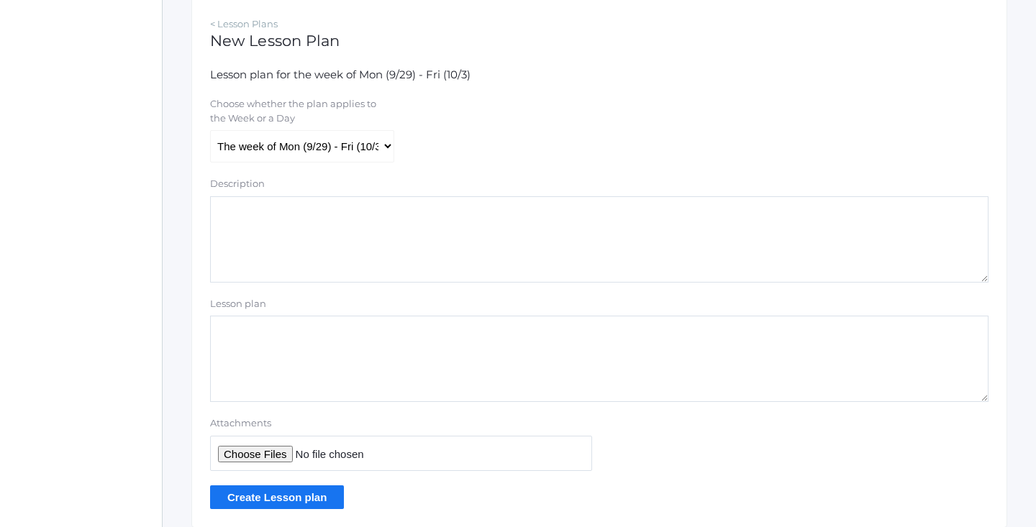
click at [261, 442] on input "Attachments" at bounding box center [401, 453] width 382 height 35
type input "C:\fakepath\1st grade Teacher Lesson Plans Week 6-2.pdf"
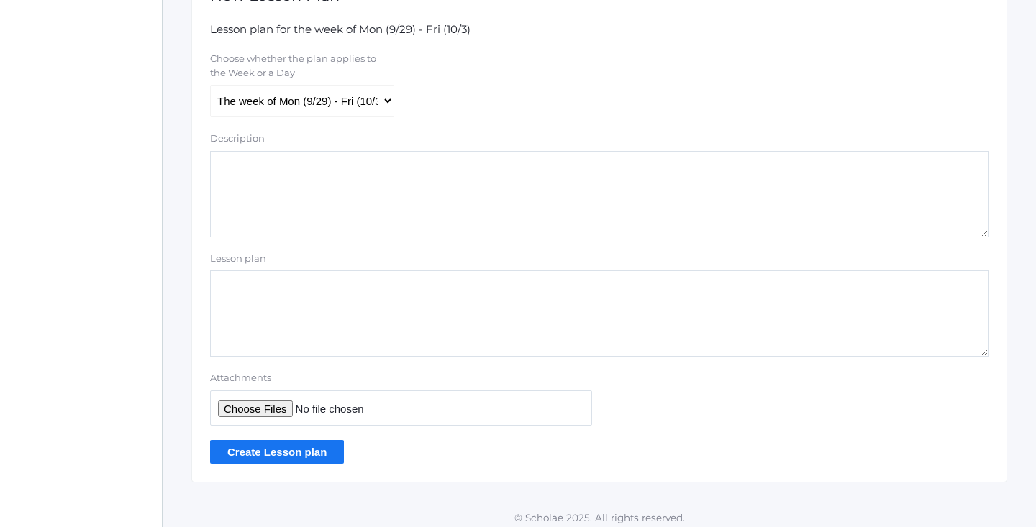
scroll to position [294, 0]
click at [302, 443] on input "Create Lesson plan" at bounding box center [277, 453] width 134 height 24
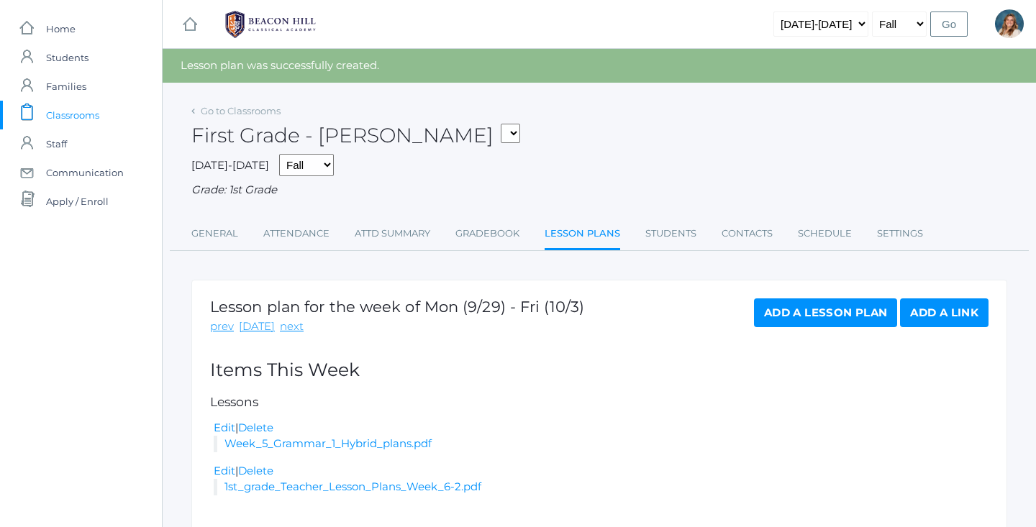
click at [74, 117] on span "Classrooms" at bounding box center [72, 115] width 53 height 29
